Goal: Transaction & Acquisition: Book appointment/travel/reservation

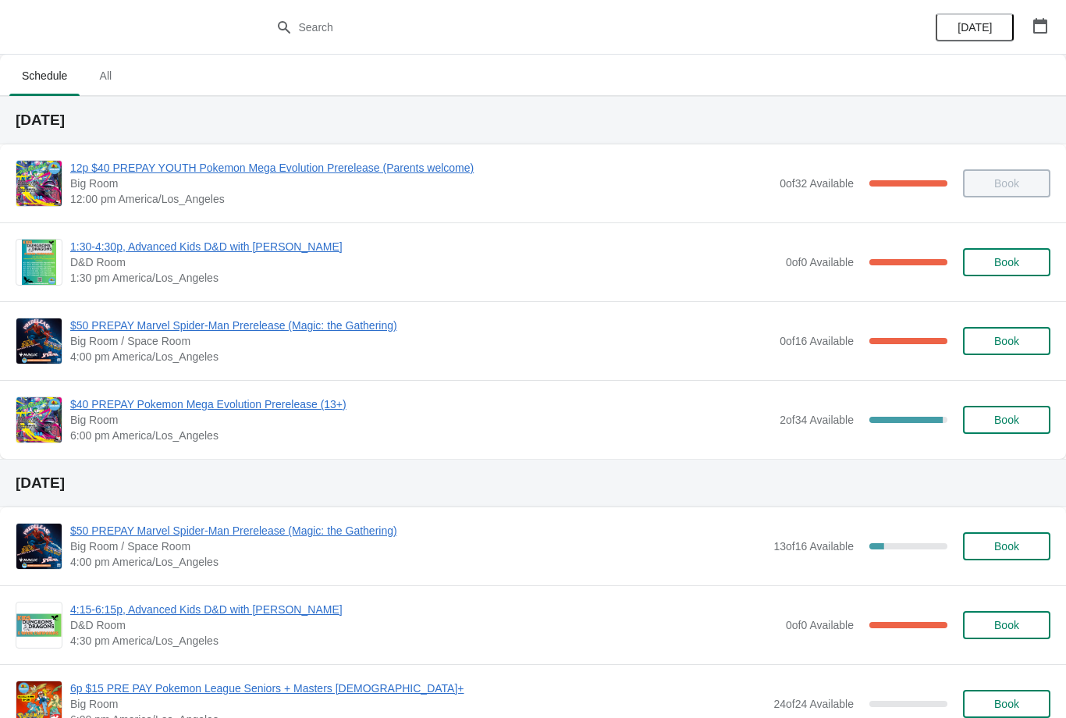
click at [284, 411] on span "$40 PREPAY Pokemon Mega Evolution Prerelease (13+)" at bounding box center [420, 404] width 701 height 16
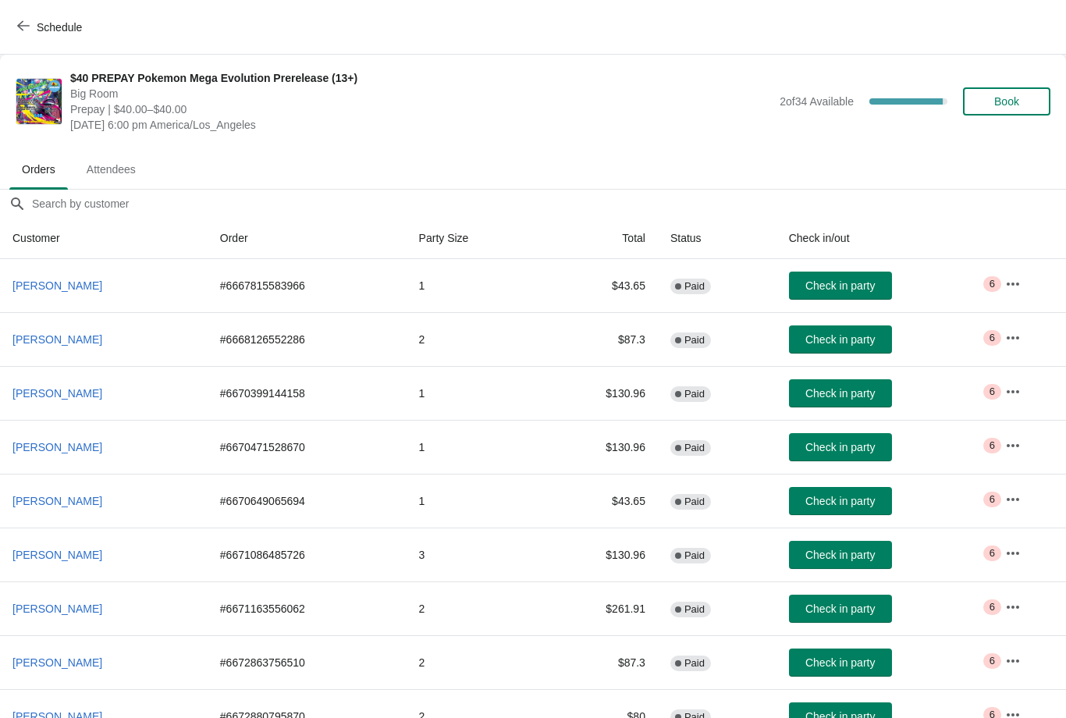
click at [1012, 101] on span "Book" at bounding box center [1006, 101] width 25 height 12
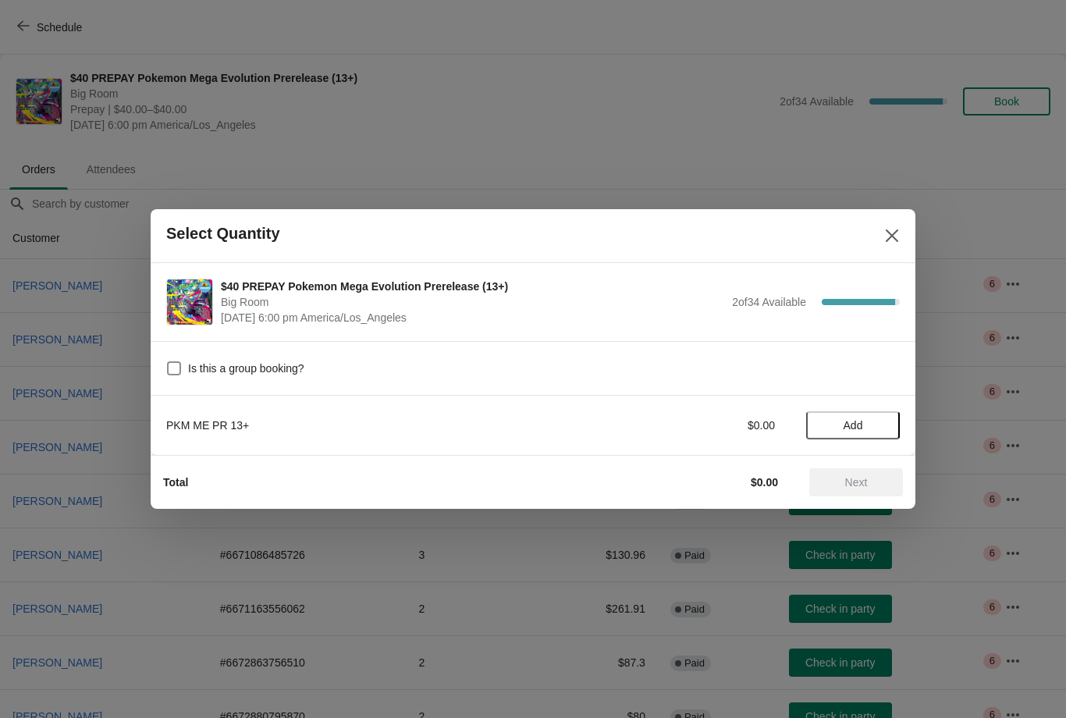
click at [832, 416] on button "Add" at bounding box center [853, 425] width 94 height 28
click at [880, 427] on icon at bounding box center [879, 425] width 16 height 16
click at [843, 477] on span "Next" at bounding box center [855, 482] width 69 height 12
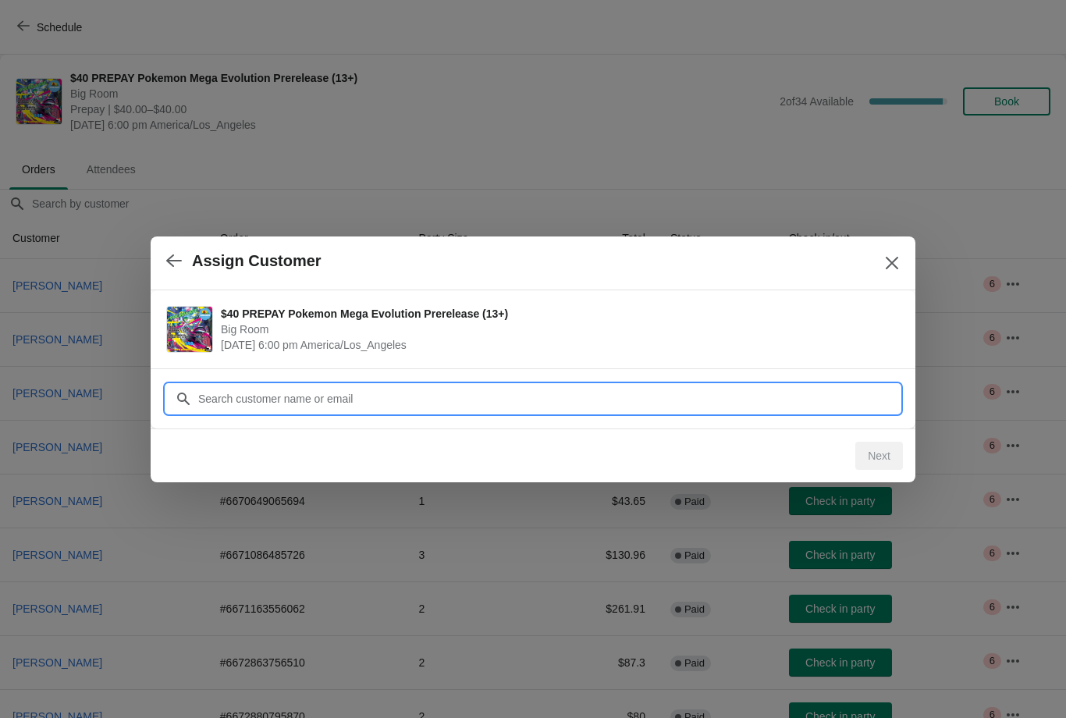
click at [417, 398] on input "Customer" at bounding box center [548, 399] width 702 height 28
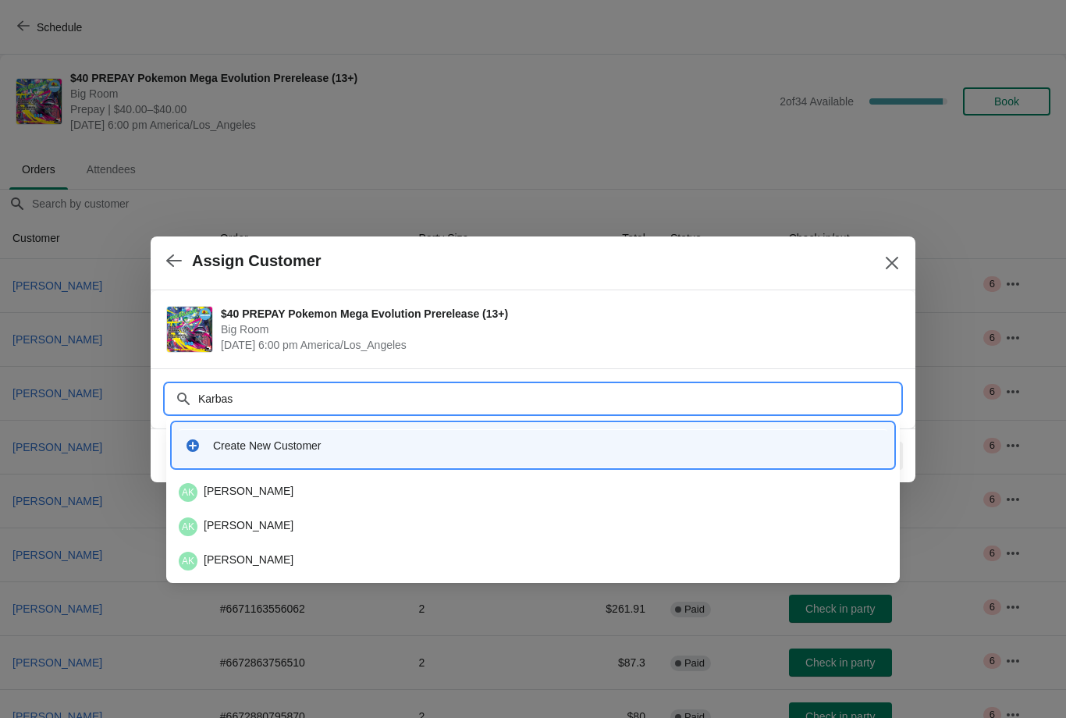
type input "Karbasi"
click at [277, 491] on div "AK [PERSON_NAME]" at bounding box center [533, 492] width 708 height 19
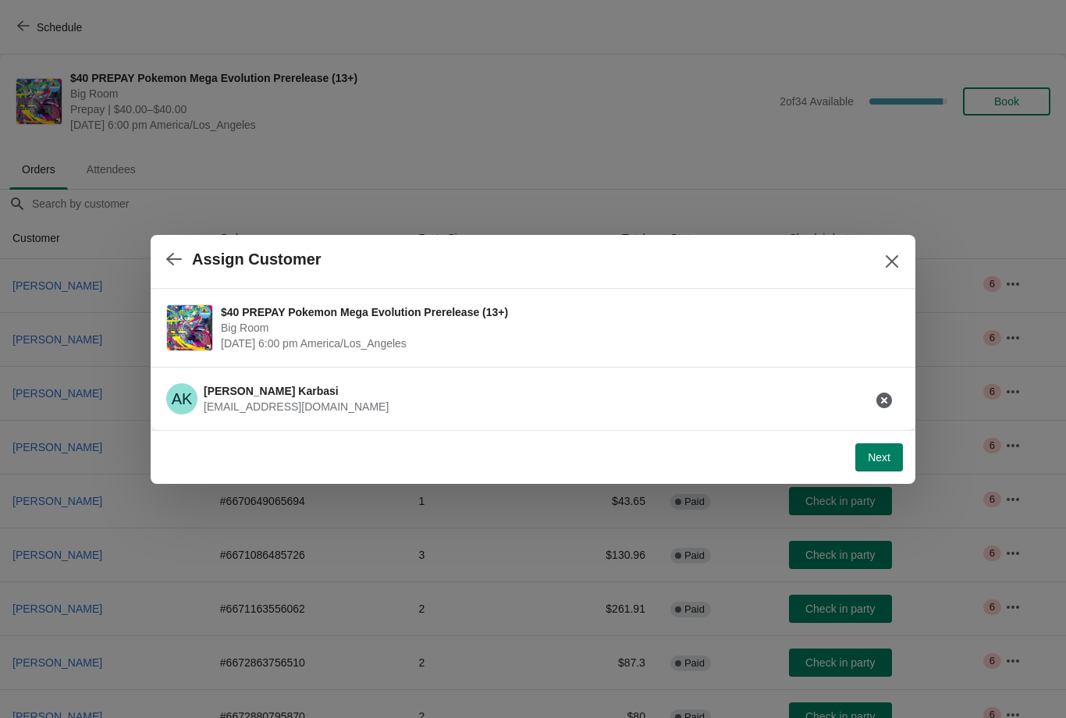
click at [882, 457] on span "Next" at bounding box center [878, 457] width 23 height 12
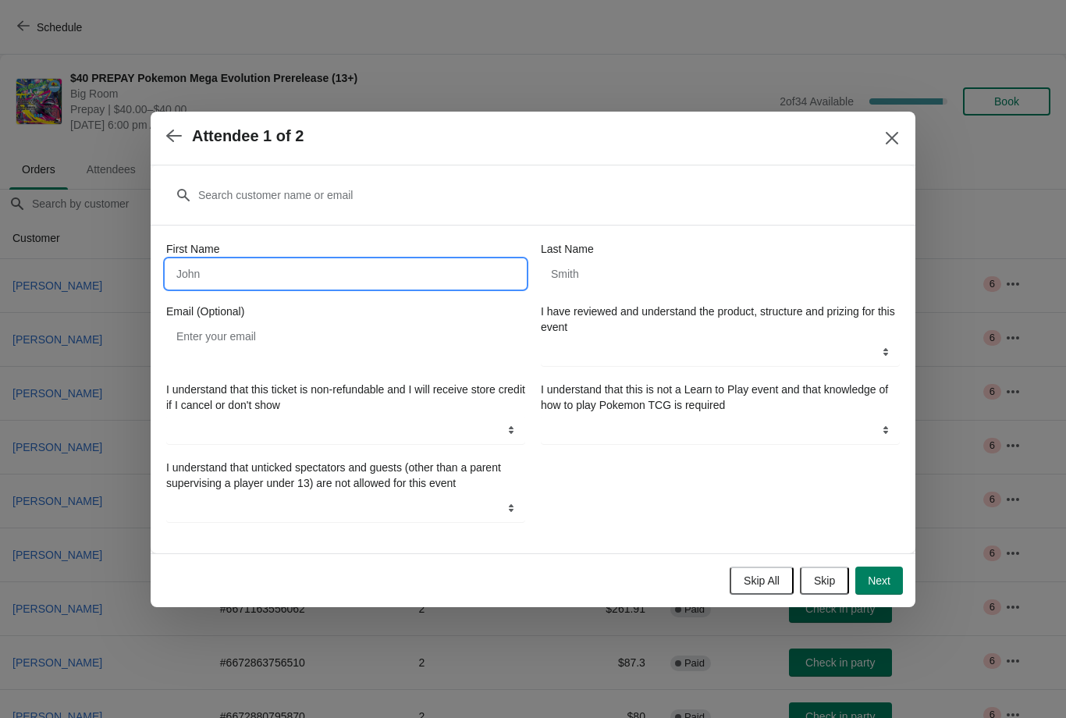
click at [342, 270] on input "First Name" at bounding box center [345, 274] width 359 height 28
type input "[PERSON_NAME]"
click at [646, 261] on input "Last Name" at bounding box center [720, 274] width 359 height 28
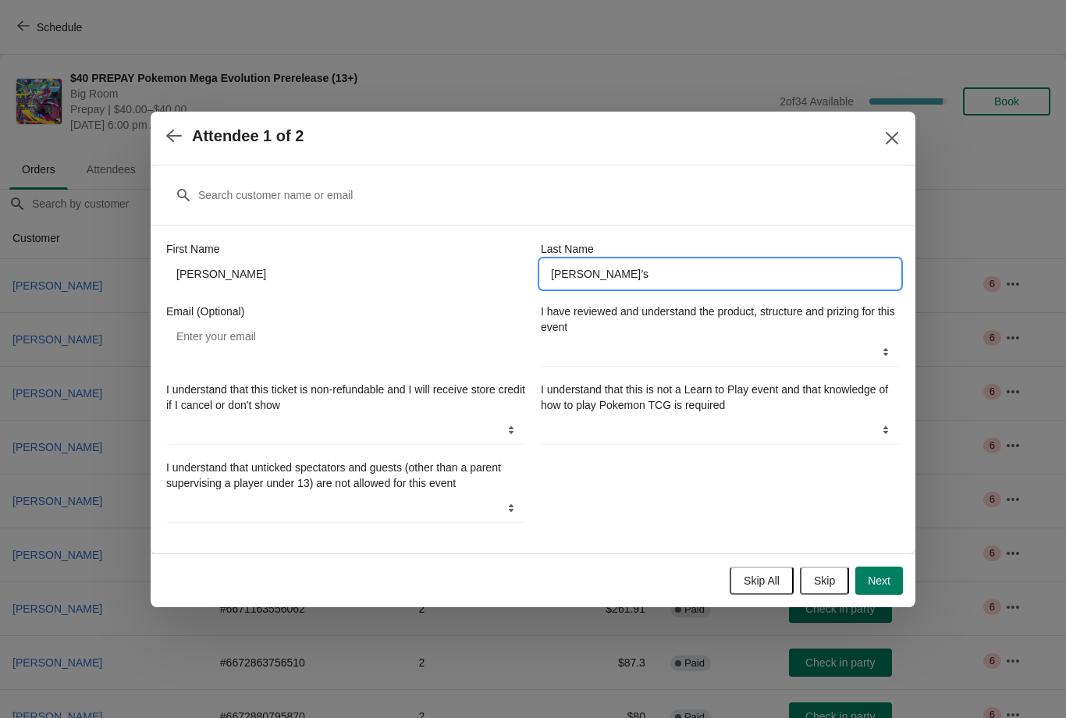
type input "[PERSON_NAME]’s"
click at [988, 303] on div at bounding box center [533, 359] width 1066 height 718
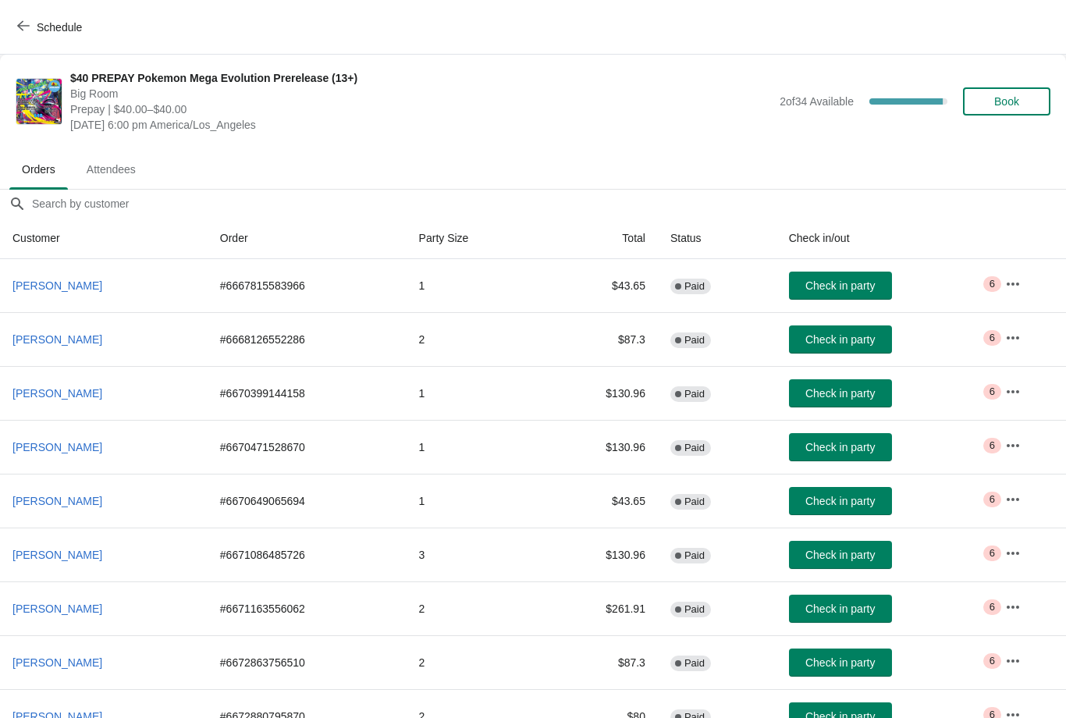
click at [977, 96] on span "Book" at bounding box center [1006, 101] width 59 height 12
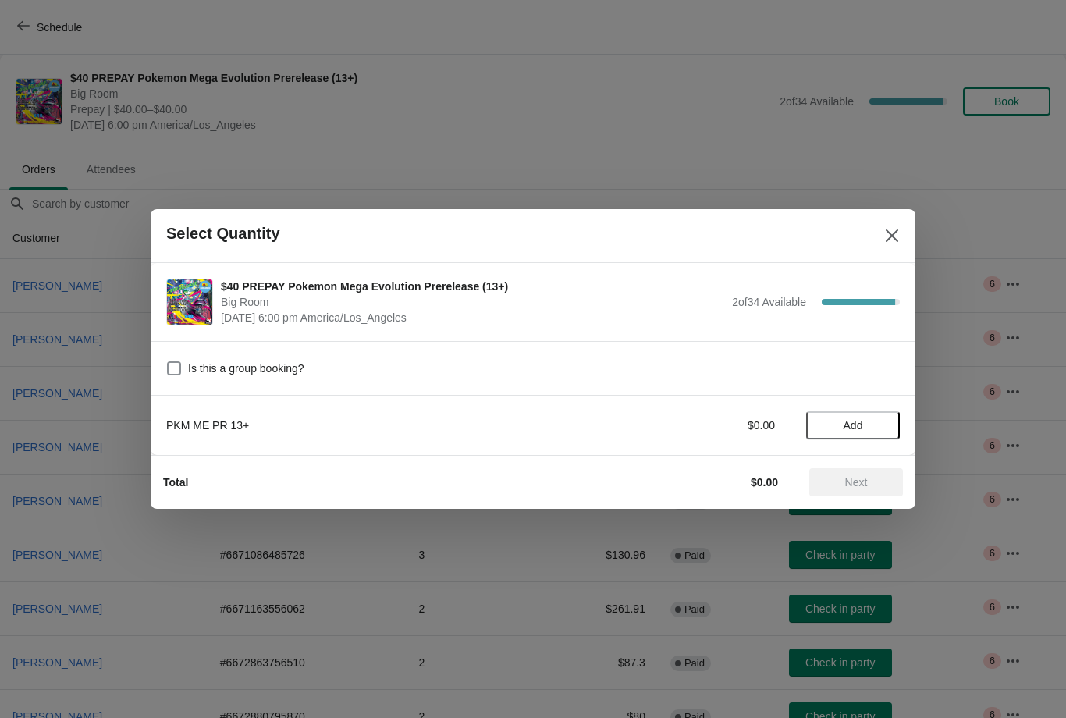
click at [847, 421] on span "Add" at bounding box center [853, 425] width 20 height 12
click at [882, 428] on icon at bounding box center [879, 425] width 16 height 16
click at [850, 481] on span "Next" at bounding box center [856, 482] width 23 height 12
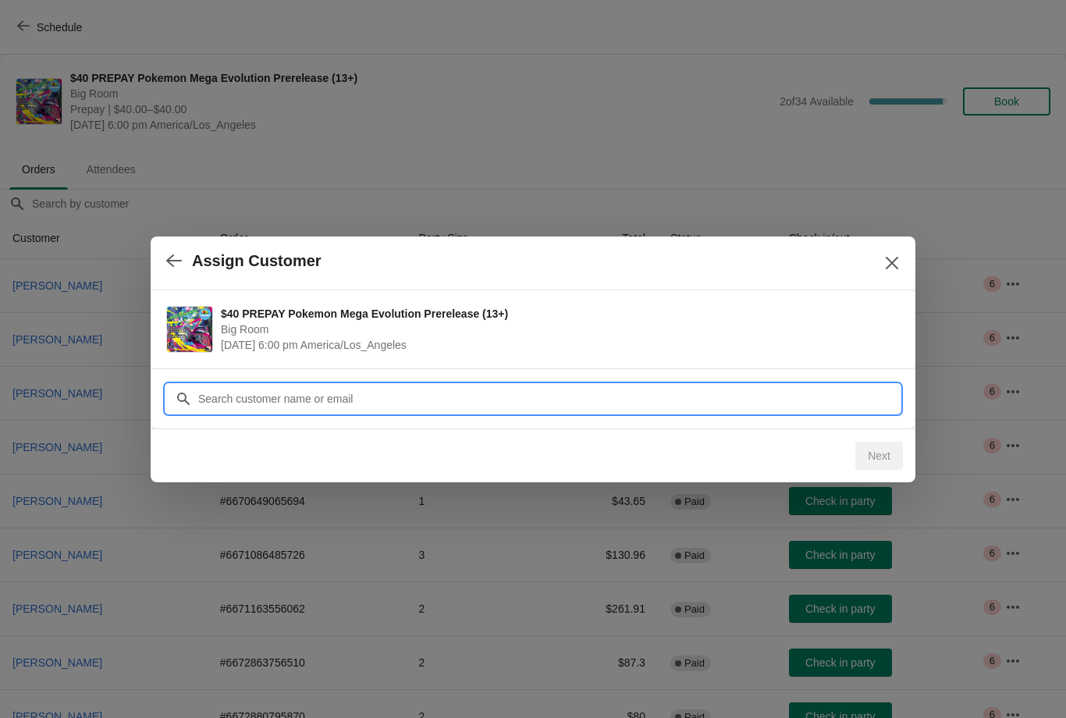
click at [531, 398] on input "Customer" at bounding box center [548, 399] width 702 height 28
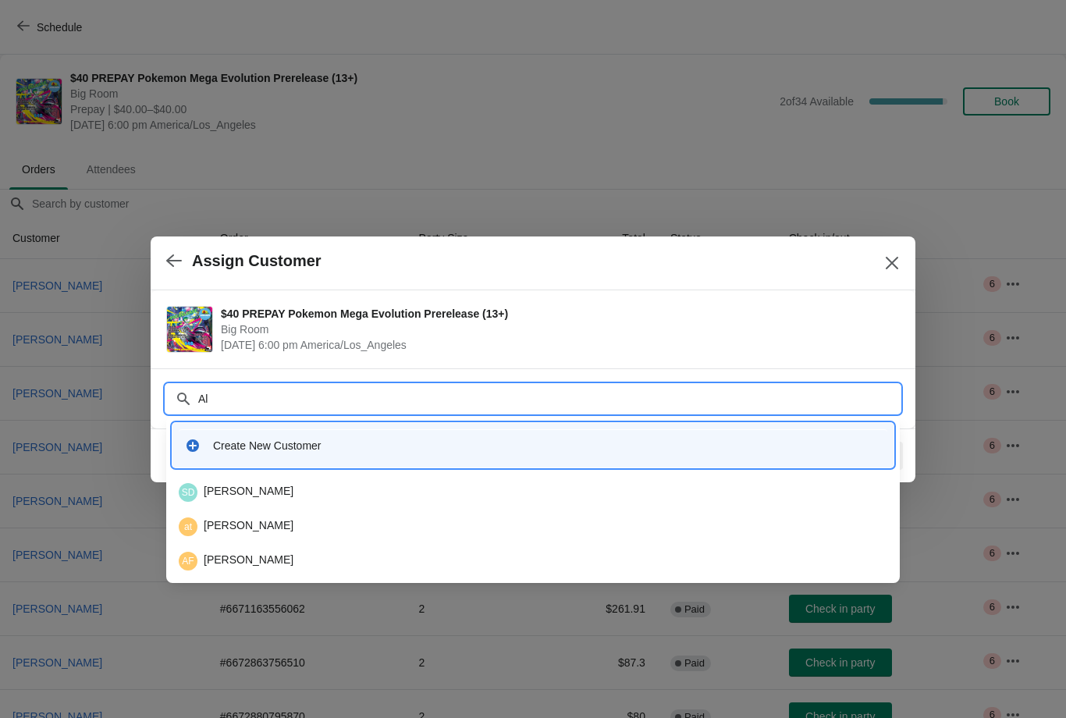
type input "A"
type input "K"
type input "[PERSON_NAME]"
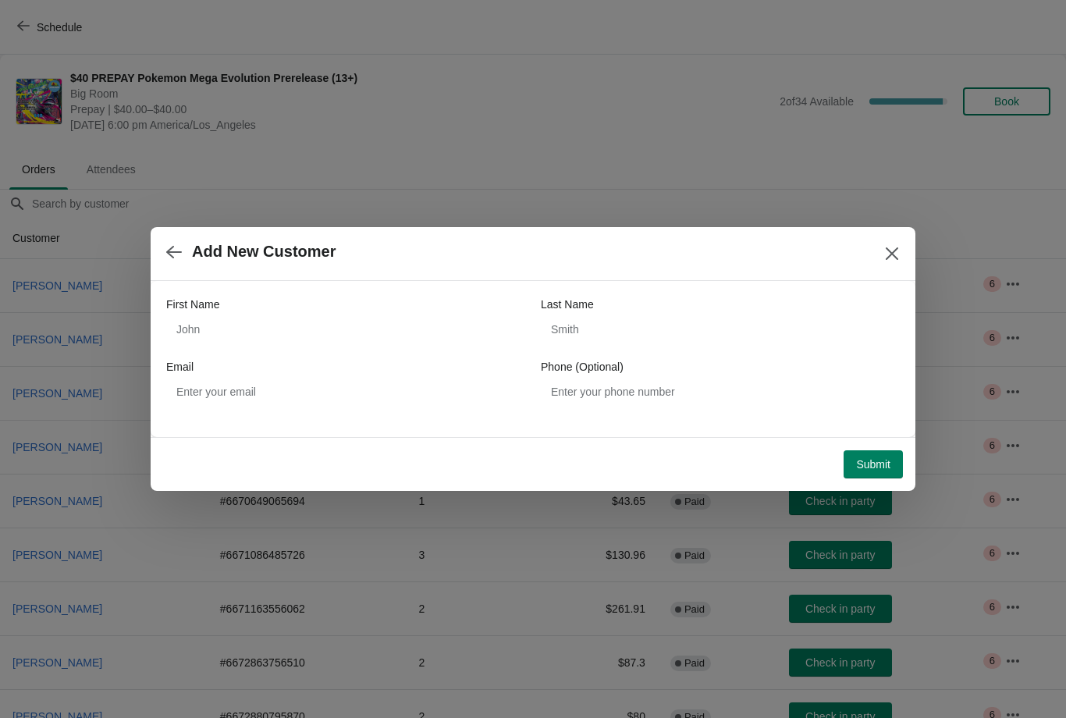
click at [166, 257] on icon "button" at bounding box center [174, 252] width 16 height 16
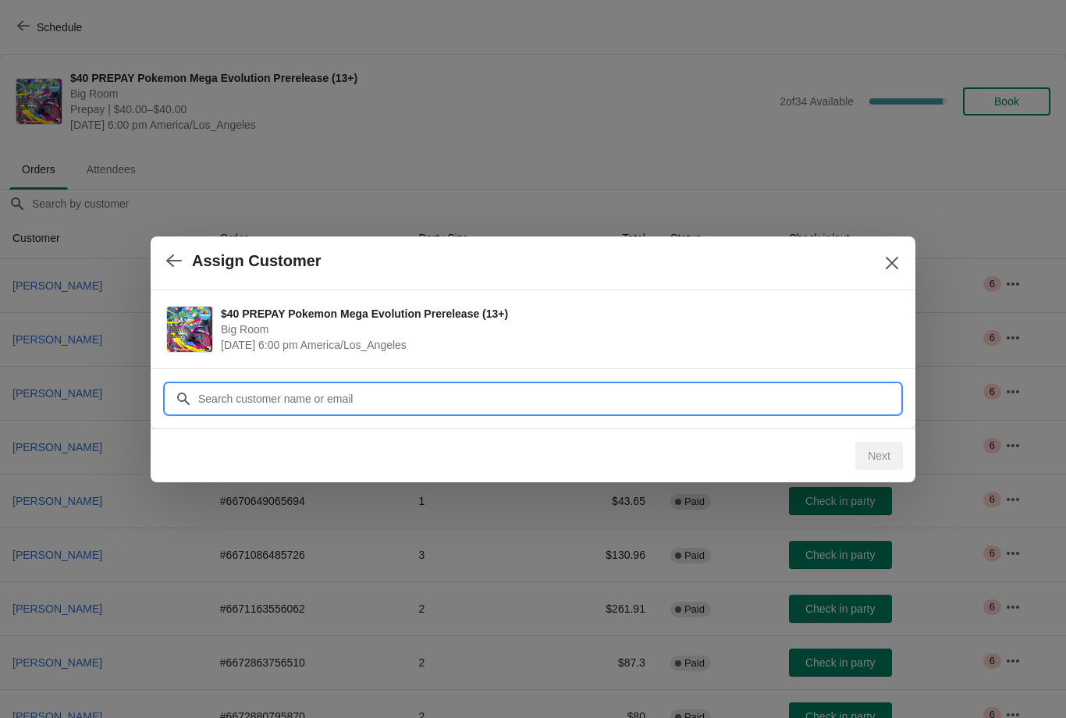
click at [247, 402] on input "Customer" at bounding box center [548, 399] width 702 height 28
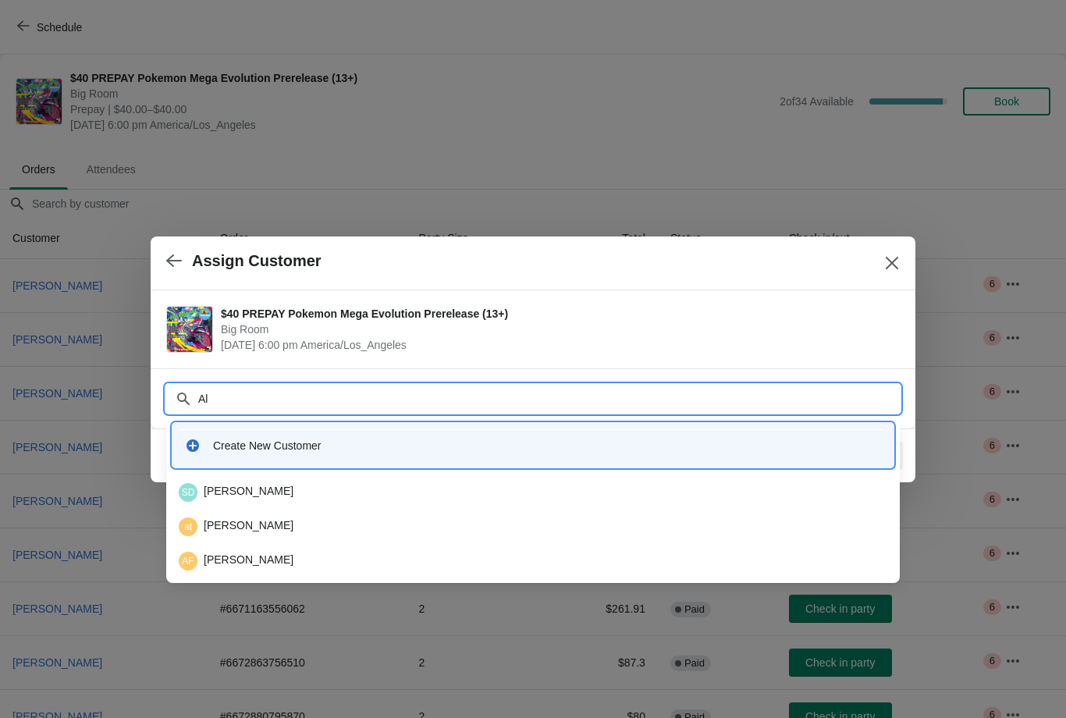
type input "A"
type input "Karba"
click at [296, 491] on div "AK [PERSON_NAME]" at bounding box center [533, 492] width 708 height 19
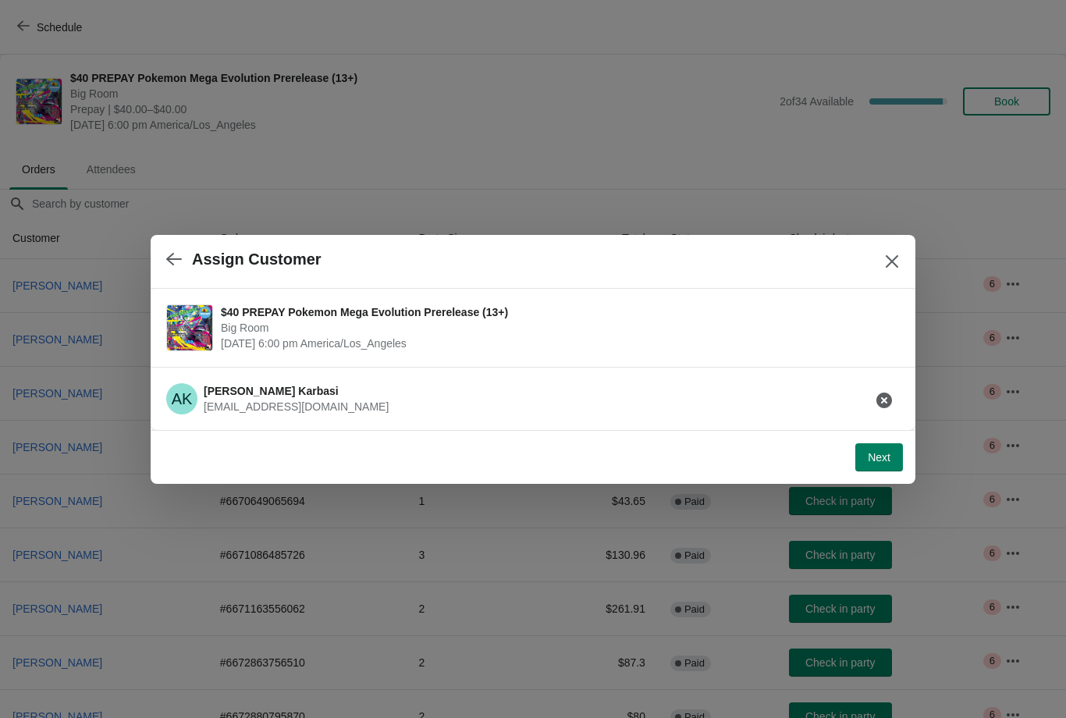
click at [880, 464] on button "Next" at bounding box center [879, 457] width 48 height 28
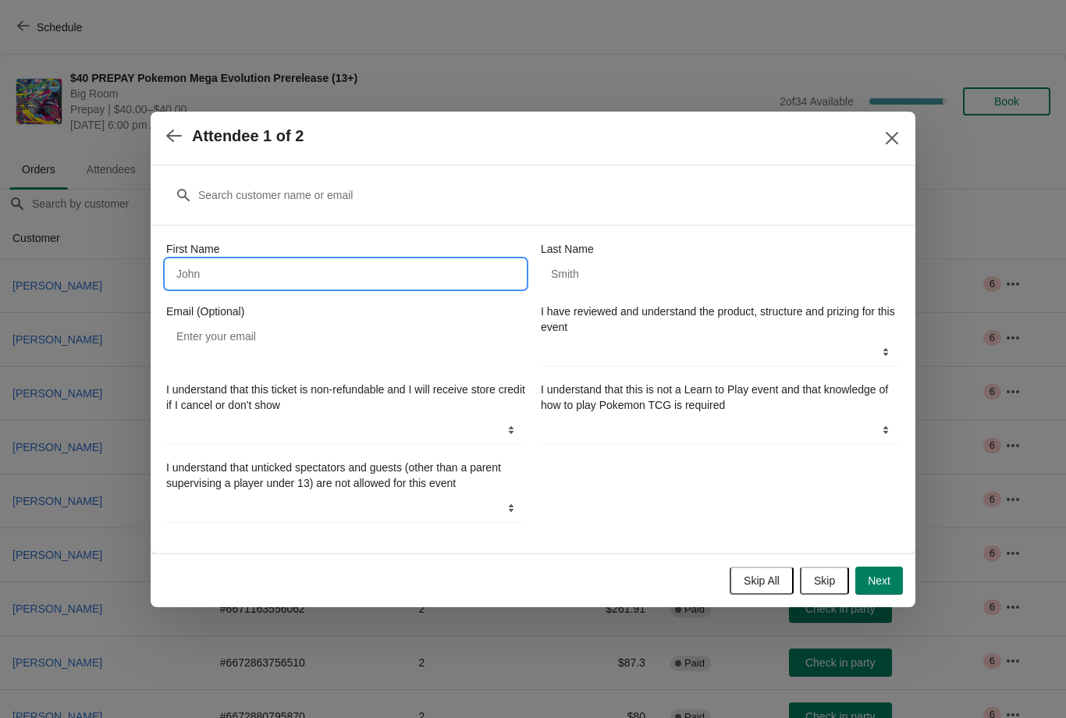
click at [457, 278] on input "First Name" at bounding box center [345, 274] width 359 height 28
type input "[PERSON_NAME]"
click at [676, 281] on input "Last Name" at bounding box center [720, 274] width 359 height 28
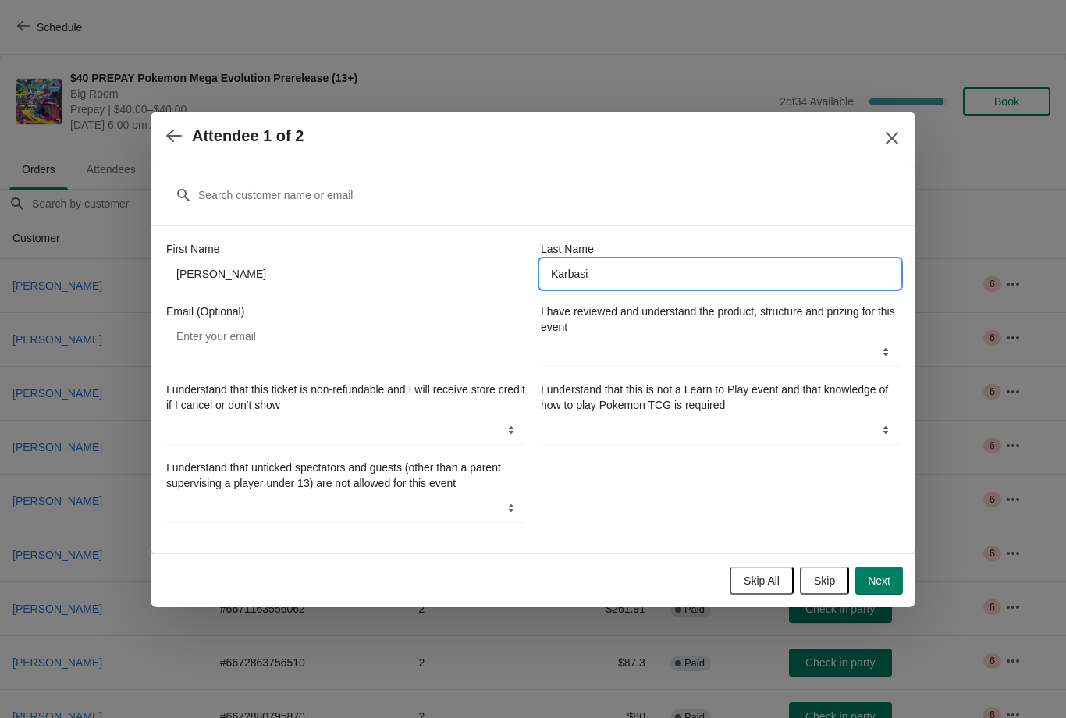
type input "Karbasi"
click at [611, 350] on select "YES" at bounding box center [720, 352] width 359 height 28
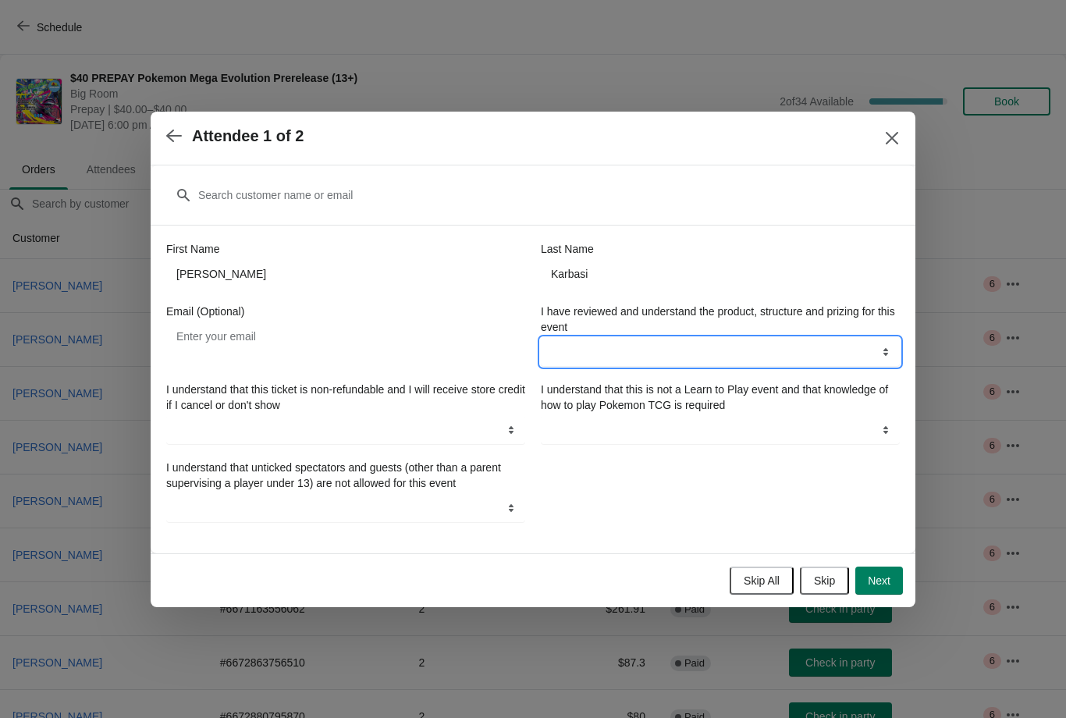
select select "YES"
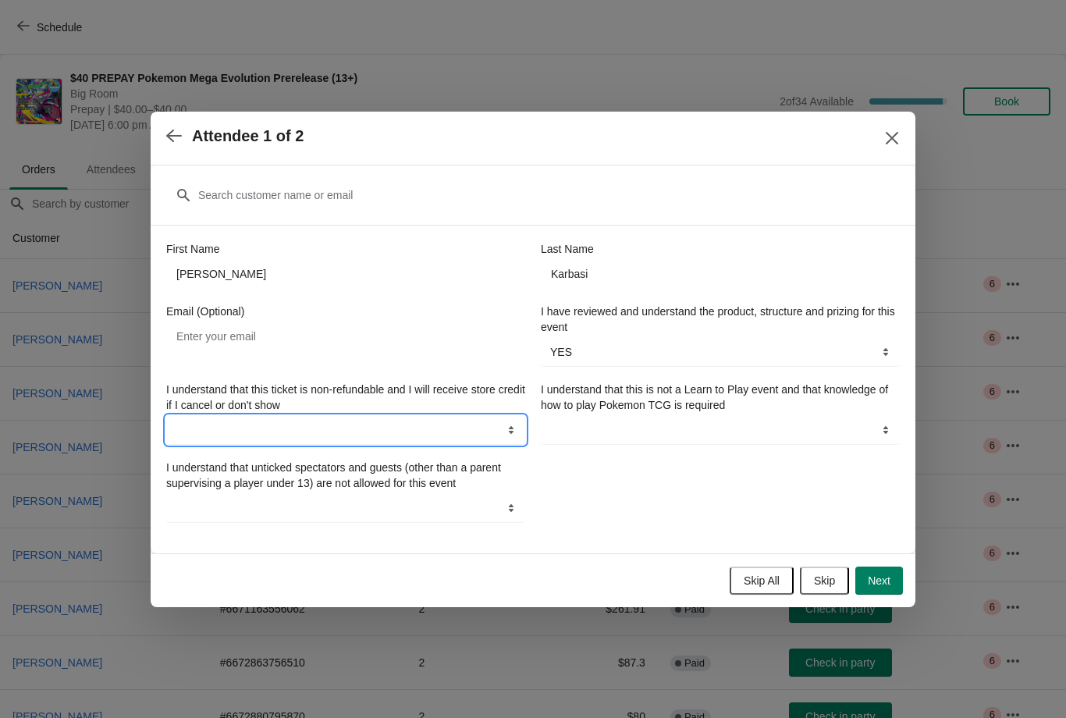
click at [457, 433] on select "YES" at bounding box center [345, 430] width 359 height 28
click at [487, 434] on select "YES" at bounding box center [345, 430] width 359 height 28
select select "YES"
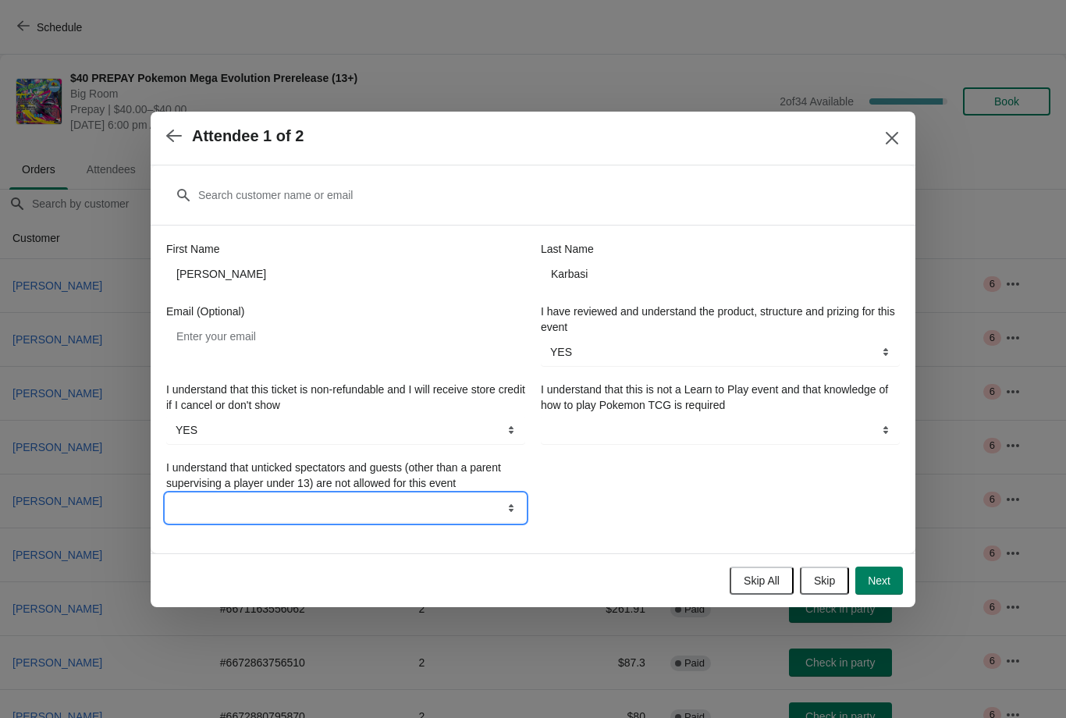
click at [409, 505] on select "YES" at bounding box center [345, 508] width 359 height 28
click at [403, 506] on select "YES" at bounding box center [345, 508] width 359 height 28
select select "YES"
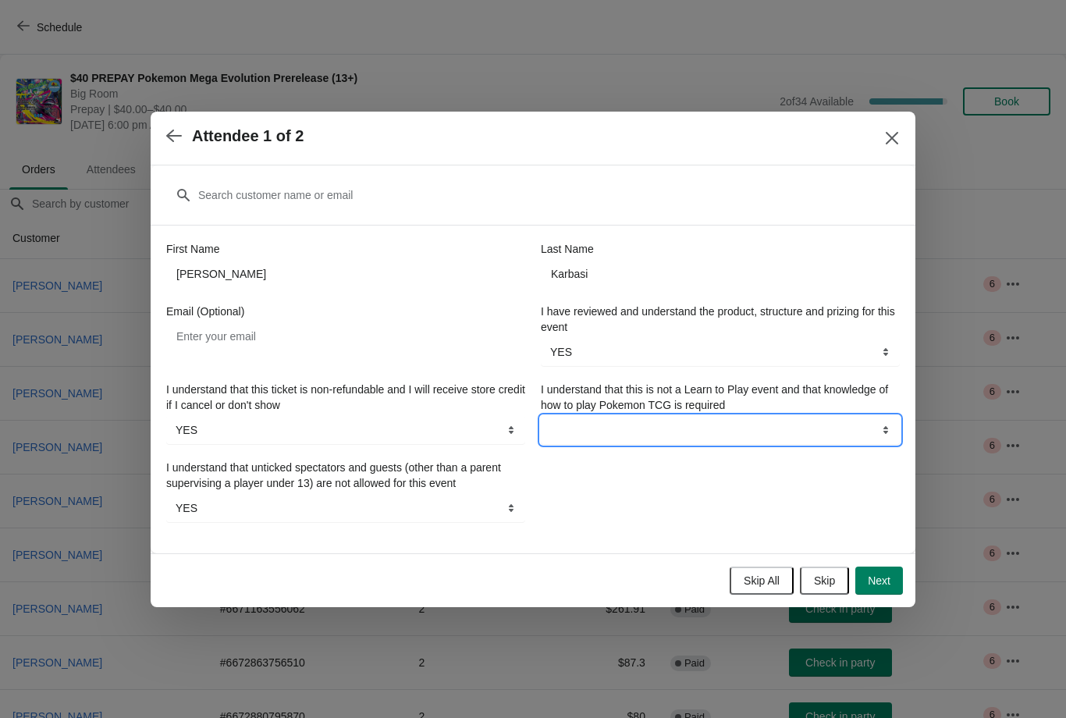
click at [651, 417] on select "YES" at bounding box center [720, 430] width 359 height 28
click at [673, 421] on select "YES" at bounding box center [720, 430] width 359 height 28
select select "YES"
click at [882, 582] on span "Next" at bounding box center [878, 580] width 23 height 12
select select
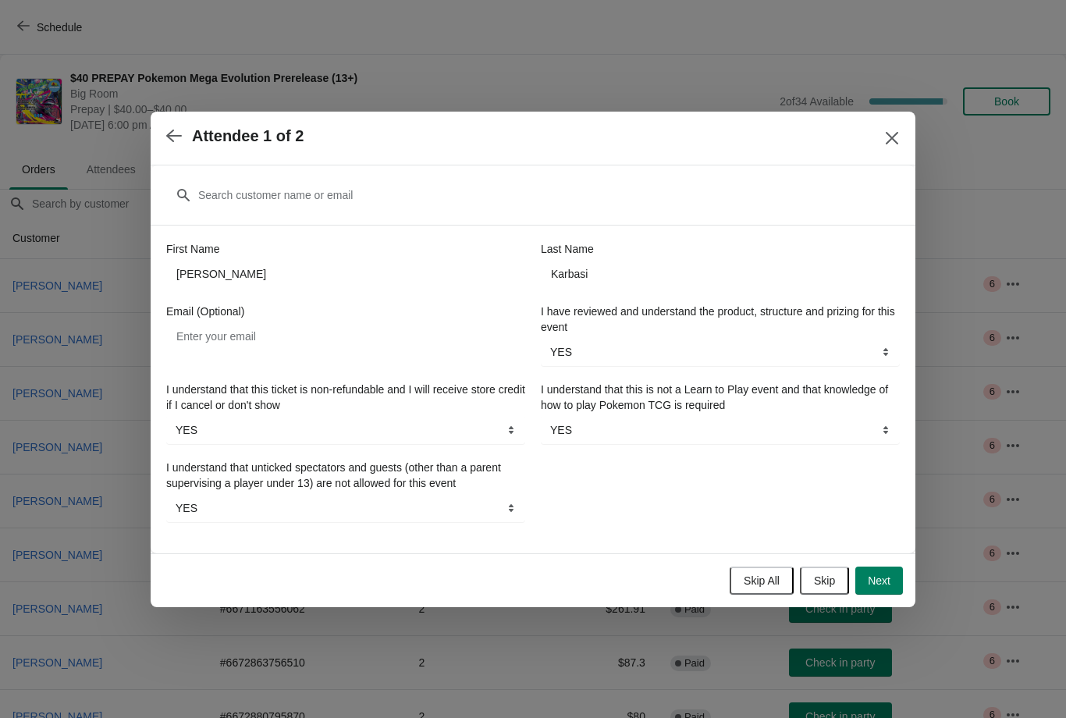
select select
click at [777, 578] on span "Skip" at bounding box center [779, 580] width 21 height 12
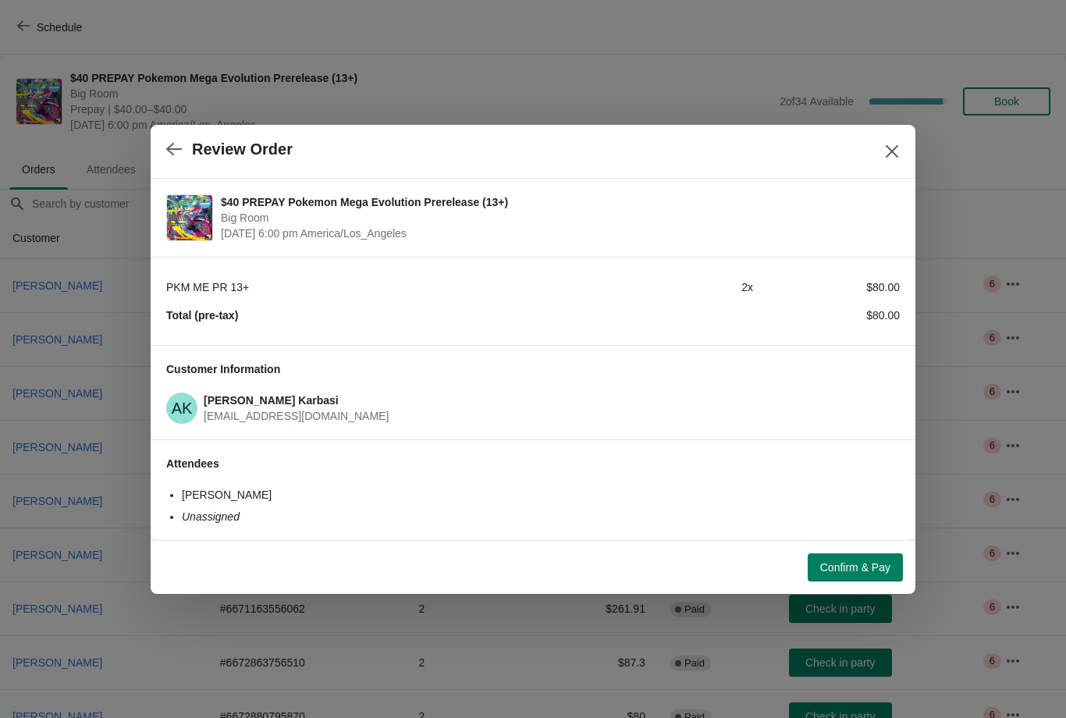
click at [838, 561] on span "Confirm & Pay" at bounding box center [855, 567] width 70 height 12
